Goal: Task Accomplishment & Management: Manage account settings

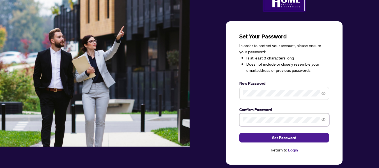
scroll to position [31, 0]
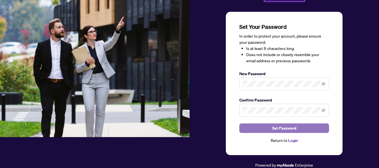
click at [282, 127] on span "Set Password" at bounding box center [284, 128] width 24 height 9
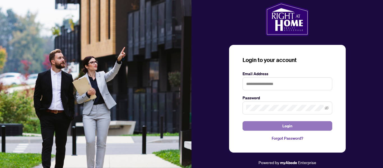
click at [271, 125] on button "Login" at bounding box center [288, 126] width 90 height 10
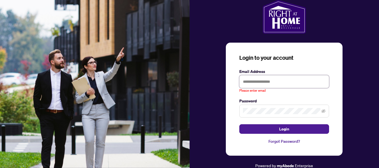
click at [248, 79] on input "text" at bounding box center [284, 81] width 90 height 13
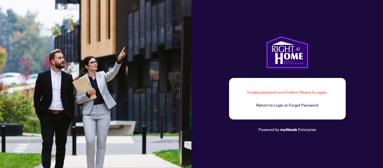
click at [290, 105] on link "Forgot Password" at bounding box center [303, 105] width 29 height 5
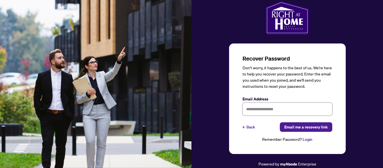
click at [262, 112] on input "text" at bounding box center [288, 109] width 90 height 13
type input "**********"
click at [307, 140] on link "Login" at bounding box center [308, 139] width 10 height 5
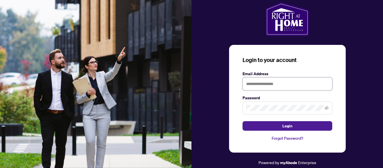
click at [260, 79] on input "text" at bounding box center [288, 83] width 90 height 13
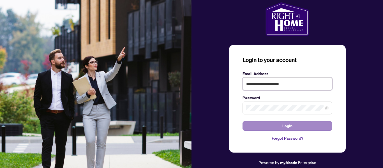
type input "**********"
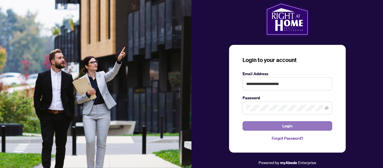
click at [285, 122] on span "Login" at bounding box center [287, 125] width 10 height 9
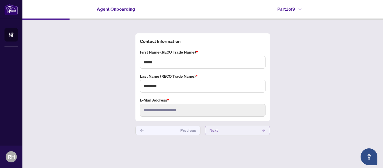
click at [238, 131] on button "Next" at bounding box center [237, 131] width 65 height 10
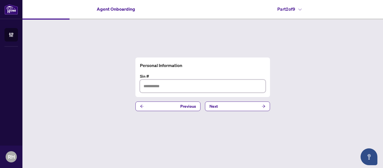
click at [151, 90] on input "text" at bounding box center [203, 86] width 126 height 13
type input "*********"
click at [231, 110] on button "Next" at bounding box center [237, 106] width 65 height 10
click at [155, 88] on input "text" at bounding box center [203, 86] width 126 height 13
type input "**********"
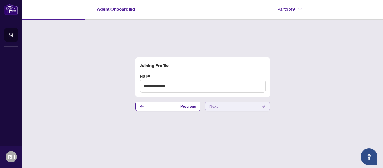
click at [230, 105] on button "Next" at bounding box center [237, 106] width 65 height 10
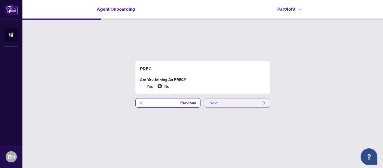
click at [239, 103] on button "Next" at bounding box center [237, 103] width 65 height 10
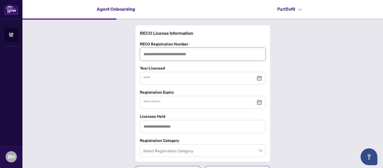
click at [158, 54] on input "text" at bounding box center [203, 54] width 126 height 13
type input "*******"
click at [155, 76] on input at bounding box center [200, 78] width 112 height 6
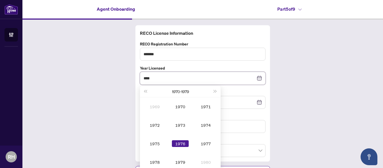
type input "****"
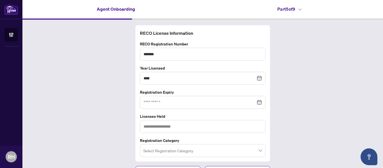
click at [302, 60] on div "RECO License Information RECO Registration Number ******* Year Licensed **** [D…" at bounding box center [202, 100] width 361 height 161
click at [258, 100] on div at bounding box center [203, 102] width 118 height 6
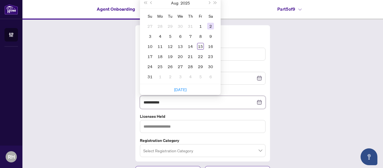
type input "**********"
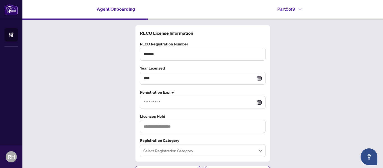
click at [293, 101] on div "RECO License Information RECO Registration Number ******* Year Licensed **** [D…" at bounding box center [202, 100] width 361 height 161
click at [256, 102] on div at bounding box center [203, 102] width 118 height 6
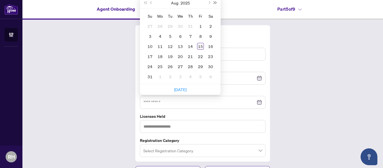
click at [214, 3] on span "Next year (Control + right)" at bounding box center [215, 2] width 3 height 3
click at [144, 2] on span "Last year (Control + left)" at bounding box center [145, 2] width 3 height 3
click at [208, 5] on button "Next month (PageDown)" at bounding box center [209, 2] width 6 height 11
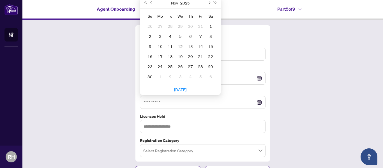
click at [208, 5] on button "Next month (PageDown)" at bounding box center [209, 2] width 6 height 11
type input "**********"
click at [178, 66] on div "31" at bounding box center [180, 66] width 7 height 7
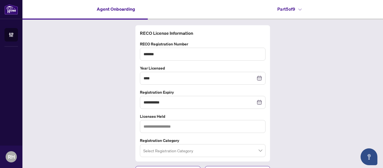
scroll to position [13, 0]
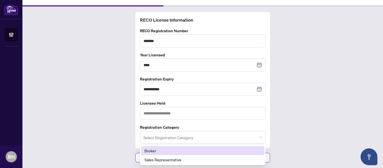
click at [257, 137] on span at bounding box center [202, 137] width 119 height 11
click at [245, 149] on div "Broker" at bounding box center [202, 150] width 117 height 6
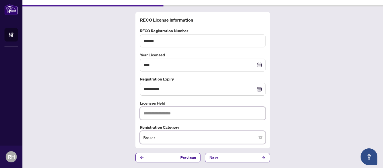
click at [170, 112] on input "text" at bounding box center [203, 113] width 126 height 13
type input "*****"
click at [227, 158] on button "Next" at bounding box center [237, 158] width 65 height 10
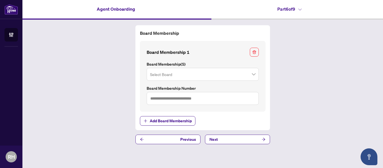
click at [253, 75] on span at bounding box center [202, 74] width 105 height 11
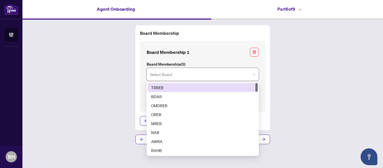
click at [240, 87] on div "TRREB" at bounding box center [202, 87] width 103 height 6
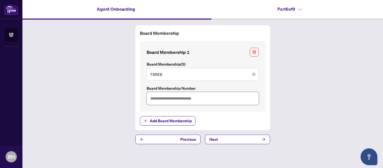
click at [159, 95] on input "text" at bounding box center [203, 98] width 112 height 13
type input "*******"
click at [242, 141] on button "Next" at bounding box center [237, 140] width 65 height 10
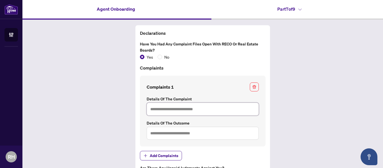
click at [154, 110] on input "text" at bounding box center [203, 109] width 112 height 13
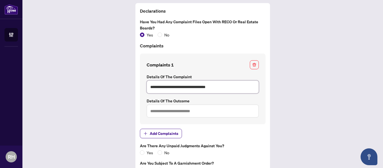
scroll to position [32, 0]
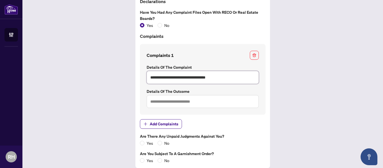
type input "**********"
click at [164, 101] on input "text" at bounding box center [203, 101] width 112 height 13
type input "*"
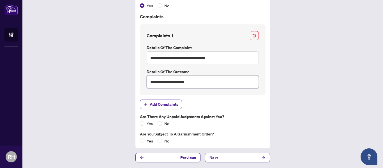
type input "**********"
click at [233, 156] on button "Next" at bounding box center [237, 158] width 65 height 10
click at [257, 159] on button "Next" at bounding box center [237, 158] width 65 height 10
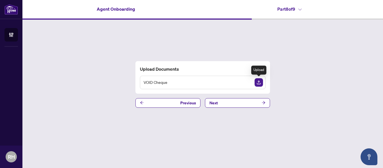
click at [260, 82] on img "Upload Document" at bounding box center [259, 82] width 8 height 8
click at [187, 83] on div "VOID Cheque" at bounding box center [203, 82] width 126 height 13
click at [257, 83] on img "Upload Document" at bounding box center [259, 82] width 8 height 8
click at [246, 84] on icon "View Document" at bounding box center [248, 82] width 4 height 4
click at [254, 103] on button "Next" at bounding box center [237, 103] width 65 height 10
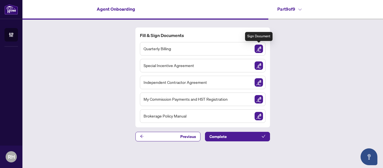
click at [256, 49] on img "Sign Document" at bounding box center [259, 49] width 8 height 8
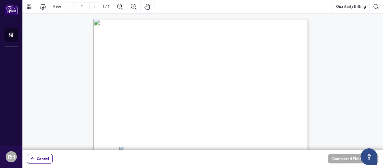
scroll to position [1, 0]
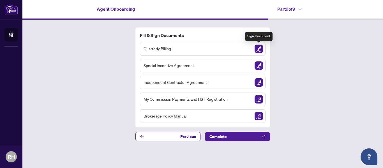
click at [258, 49] on img "Sign Document" at bounding box center [259, 49] width 8 height 8
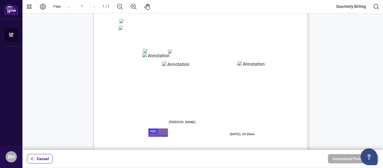
scroll to position [127, 0]
click at [151, 59] on textarea "01K2Q0SAF9TWNMBP2ZHGMSKMBA" at bounding box center [156, 57] width 28 height 8
click at [148, 57] on textarea "01K2Q0SAF9TWNMBP2ZHGMSKMBA" at bounding box center [156, 57] width 28 height 8
type textarea "**********"
click at [172, 64] on textarea "01K2Q0SDA8MGJBWGH5SS36JNVZ" at bounding box center [176, 66] width 28 height 8
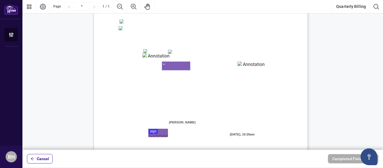
click at [170, 64] on textarea "**" at bounding box center [176, 66] width 28 height 8
click at [174, 64] on textarea "**" at bounding box center [176, 66] width 28 height 8
type textarea "*********"
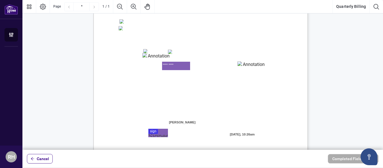
click at [246, 66] on textarea "01K2Q0SEWR32R3BWJH2C4CQHW3" at bounding box center [251, 65] width 28 height 8
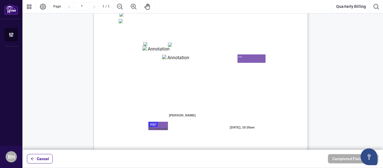
scroll to position [134, 0]
type textarea "***"
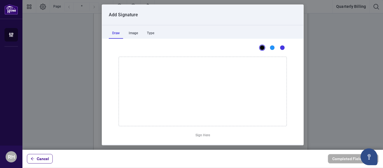
click at [153, 124] on div at bounding box center [202, 75] width 361 height 150
click at [133, 76] on icon "Drawing canvas" at bounding box center [203, 91] width 168 height 69
click at [130, 44] on div at bounding box center [203, 47] width 168 height 9
click at [135, 34] on div "Image" at bounding box center [133, 32] width 16 height 11
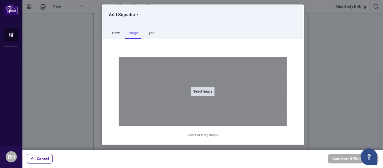
click at [195, 91] on button "Select Image" at bounding box center [203, 91] width 24 height 9
click at [203, 92] on input "Select Image" at bounding box center [238, 95] width 71 height 6
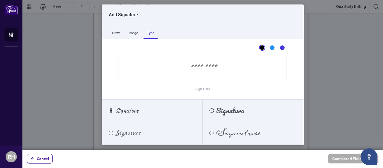
click at [151, 34] on div "Type" at bounding box center [151, 32] width 14 height 11
click at [146, 114] on label "Signature" at bounding box center [152, 111] width 101 height 22
click at [112, 112] on div "Caveat" at bounding box center [111, 110] width 4 height 4
click at [136, 111] on span "Signature" at bounding box center [127, 110] width 23 height 6
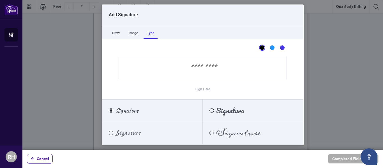
click at [147, 70] on input "Sign Here" at bounding box center [203, 68] width 168 height 22
click at [182, 75] on input "Sign Here" at bounding box center [203, 68] width 168 height 22
click at [155, 65] on input "Sign Here" at bounding box center [203, 68] width 168 height 22
click at [168, 69] on input "Sign Here" at bounding box center [203, 68] width 168 height 22
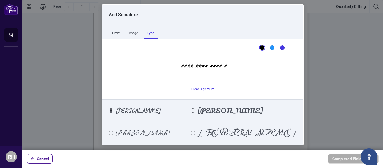
scroll to position [19, 0]
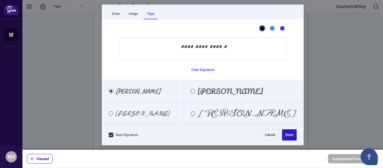
type input "**********"
click at [282, 135] on button "Done" at bounding box center [289, 134] width 15 height 11
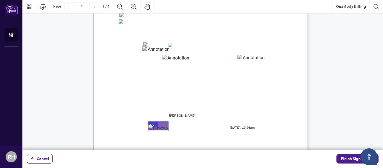
click at [180, 123] on div "Right at Home Realty, Brokerage Quarterly Fees Billing Authorization Quarterly …" at bounding box center [227, 58] width 268 height 347
click at [184, 124] on div "Right at Home Realty, Brokerage Quarterly Fees Billing Authorization Quarterly …" at bounding box center [227, 58] width 268 height 347
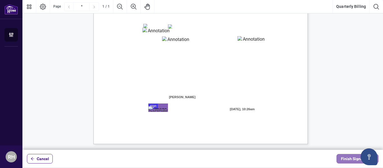
click at [352, 156] on span "Finish Signing" at bounding box center [353, 158] width 25 height 9
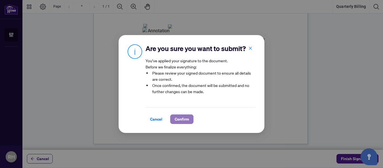
click at [180, 121] on span "Confirm" at bounding box center [182, 119] width 14 height 9
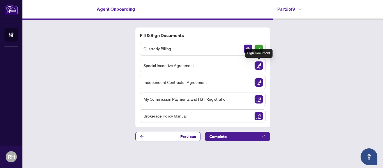
click at [258, 66] on img "Sign Document" at bounding box center [259, 65] width 8 height 8
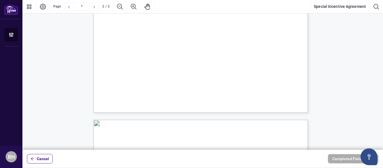
scroll to position [488, 0]
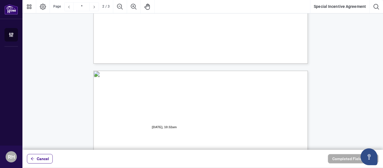
type input "*"
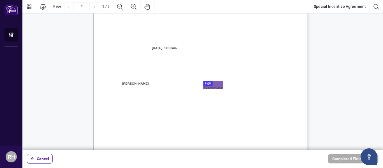
scroll to position [597, 0]
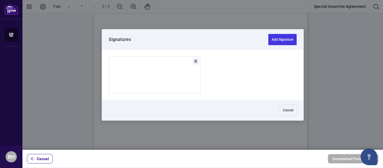
click at [208, 83] on div at bounding box center [202, 75] width 361 height 150
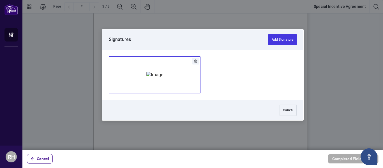
click at [163, 83] on div "Add Signature" at bounding box center [154, 75] width 17 height 56
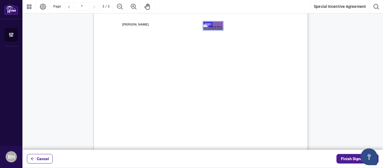
scroll to position [722, 0]
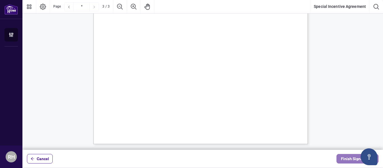
click at [353, 159] on span "Finish Signing" at bounding box center [353, 158] width 25 height 9
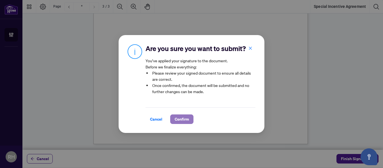
click at [180, 124] on span "Confirm" at bounding box center [182, 119] width 14 height 9
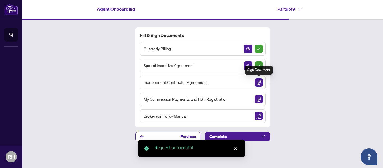
click at [256, 84] on img "Sign Document" at bounding box center [259, 82] width 8 height 8
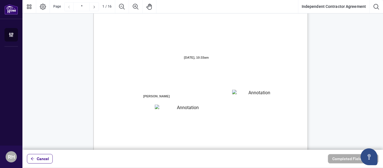
scroll to position [34, 0]
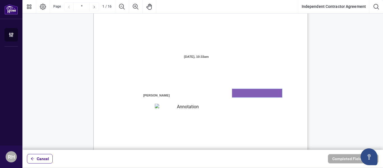
click at [246, 93] on textarea "01K2N8J2K9V0CNN3QD7ZAQM3NS" at bounding box center [257, 93] width 50 height 8
type textarea "********"
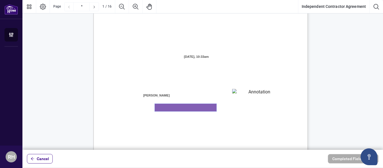
click at [166, 106] on textarea "01K2N8J7ZRE9S7PKC3TK958VZ8" at bounding box center [186, 108] width 62 height 8
type textarea "**********"
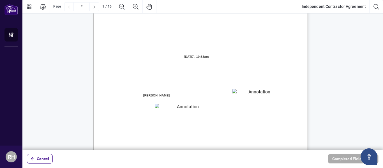
click at [270, 110] on span "branch (the “Designated Office”)" at bounding box center [245, 109] width 49 height 5
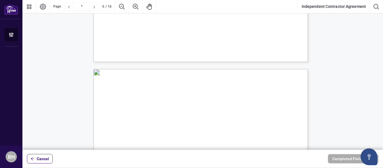
scroll to position [1373, 0]
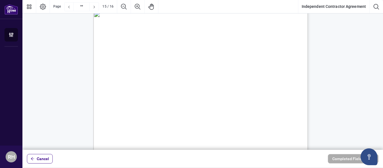
type input "**"
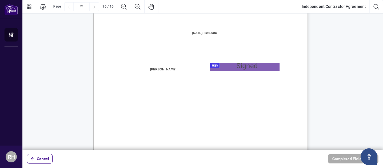
scroll to position [4288, 0]
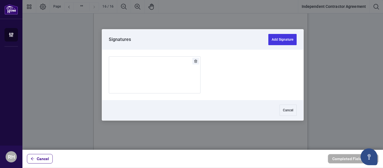
click at [211, 65] on div at bounding box center [202, 75] width 361 height 150
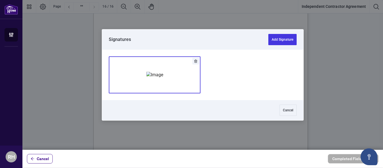
click at [163, 78] on img "Add Signature" at bounding box center [154, 75] width 17 height 6
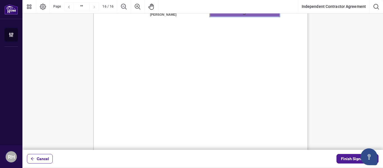
scroll to position [4421, 0]
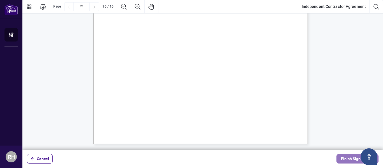
click at [345, 160] on span "Finish Signing" at bounding box center [353, 158] width 25 height 9
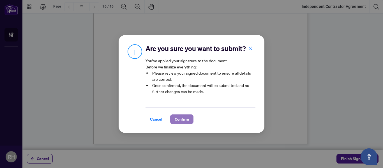
click at [181, 119] on span "Confirm" at bounding box center [182, 119] width 14 height 9
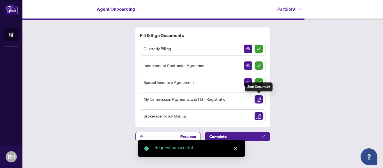
click at [259, 100] on img "Sign Document" at bounding box center [259, 99] width 8 height 8
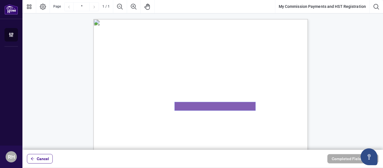
click at [184, 106] on textarea "01K2N8MKQDJBXE81ST9XY5E373" at bounding box center [215, 106] width 81 height 8
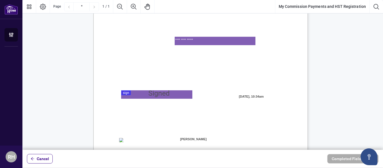
scroll to position [66, 0]
type textarea "**********"
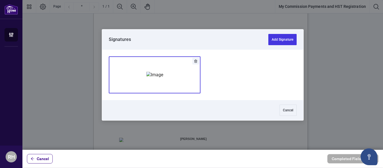
click at [127, 92] on div at bounding box center [202, 75] width 361 height 150
click at [146, 75] on img "Add Signature" at bounding box center [154, 75] width 17 height 6
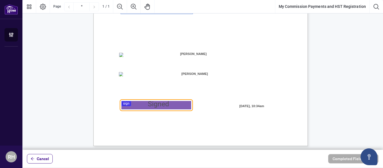
scroll to position [153, 0]
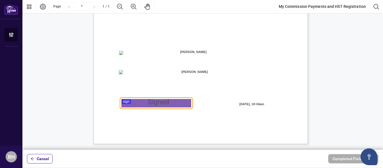
click at [126, 101] on div at bounding box center [202, 75] width 361 height 150
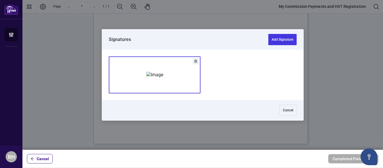
click at [146, 76] on img "Add Signature" at bounding box center [154, 75] width 17 height 6
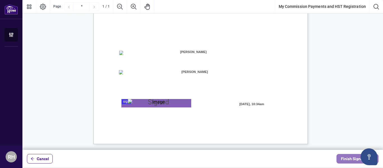
click at [351, 162] on span "Finish Signing" at bounding box center [353, 158] width 25 height 9
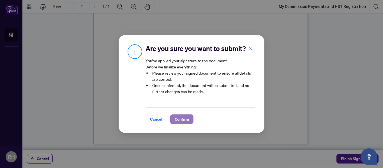
click at [182, 124] on span "Confirm" at bounding box center [182, 119] width 14 height 9
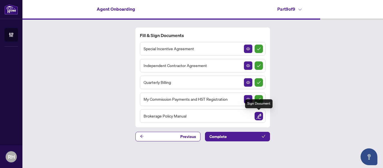
click at [257, 116] on img "Sign Document" at bounding box center [259, 116] width 8 height 8
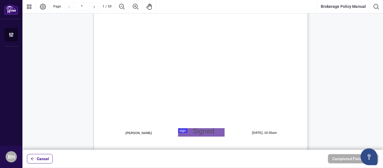
scroll to position [107, 0]
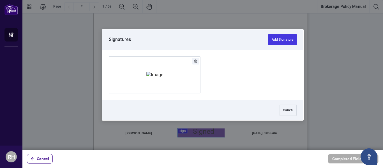
click at [183, 132] on div at bounding box center [202, 75] width 361 height 150
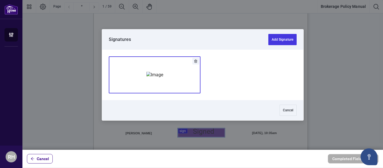
click at [160, 74] on img "Add Signature" at bounding box center [154, 75] width 17 height 6
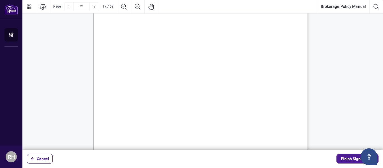
scroll to position [4640, 0]
drag, startPoint x: 335, startPoint y: 78, endPoint x: 326, endPoint y: 61, distance: 18.7
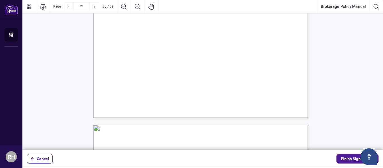
type input "**"
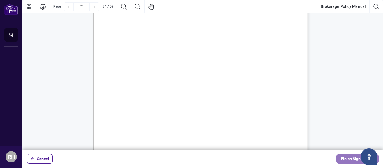
click at [353, 159] on span "Finish Signing" at bounding box center [353, 158] width 25 height 9
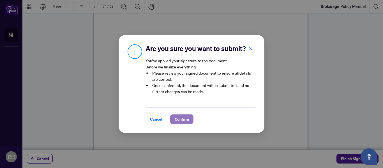
click at [183, 122] on span "Confirm" at bounding box center [182, 119] width 14 height 9
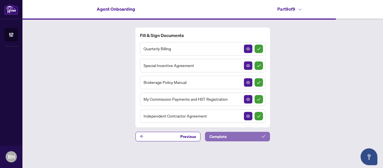
click at [229, 137] on button "Complete" at bounding box center [237, 137] width 65 height 10
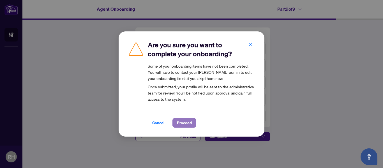
click at [177, 125] on span "Proceed" at bounding box center [184, 122] width 15 height 9
